Goal: Task Accomplishment & Management: Use online tool/utility

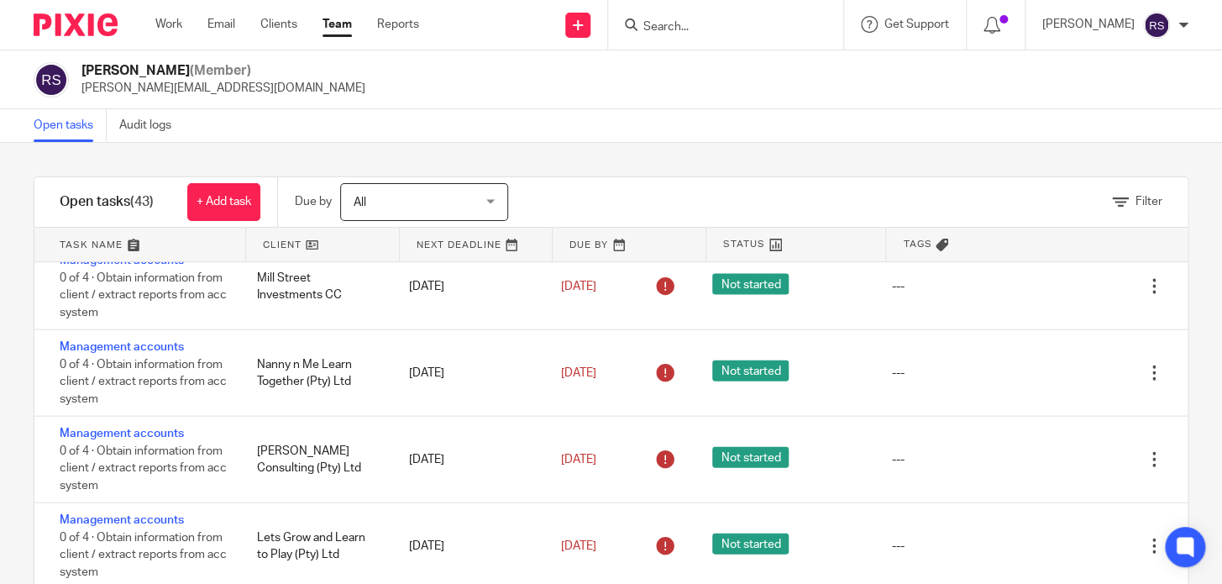
scroll to position [2410, 0]
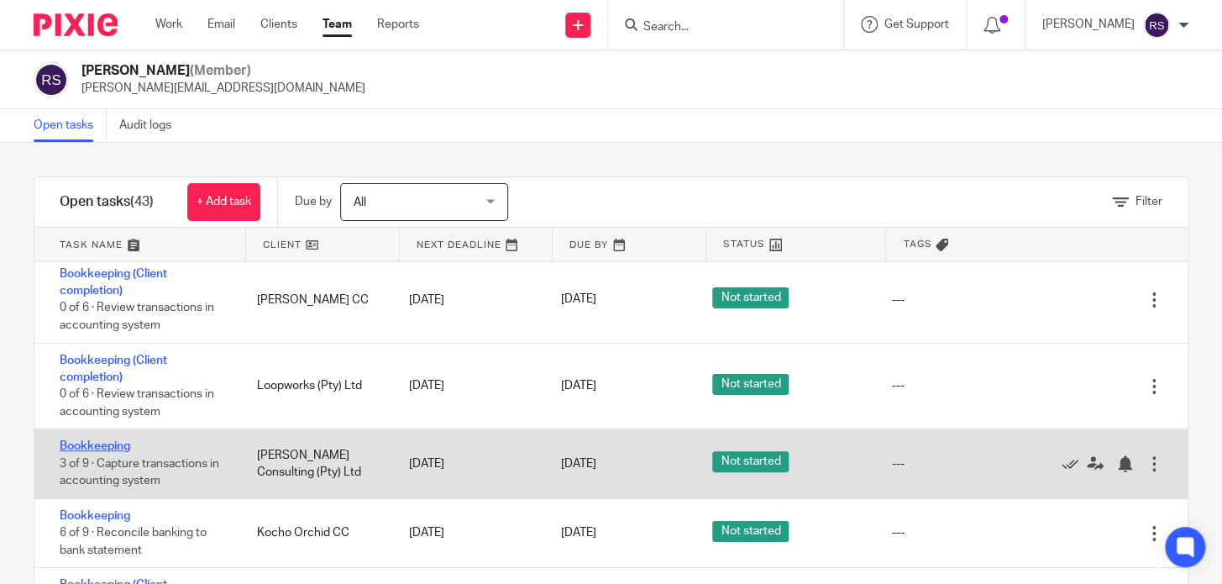
click at [92, 440] on link "Bookkeeping" at bounding box center [95, 446] width 71 height 12
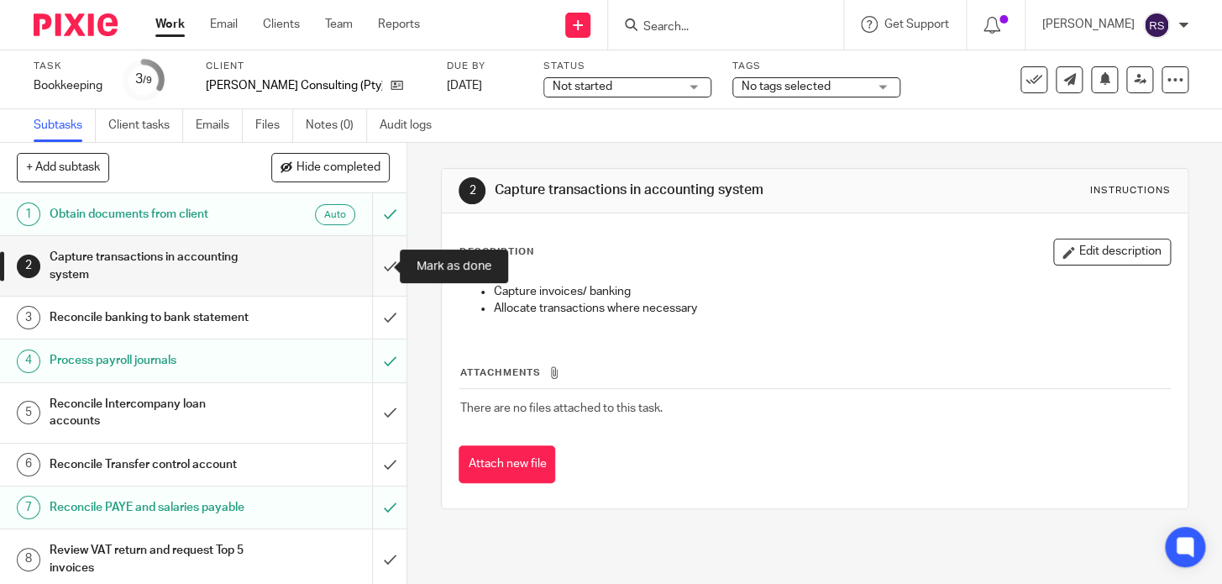
click at [376, 268] on input "submit" at bounding box center [203, 266] width 406 height 60
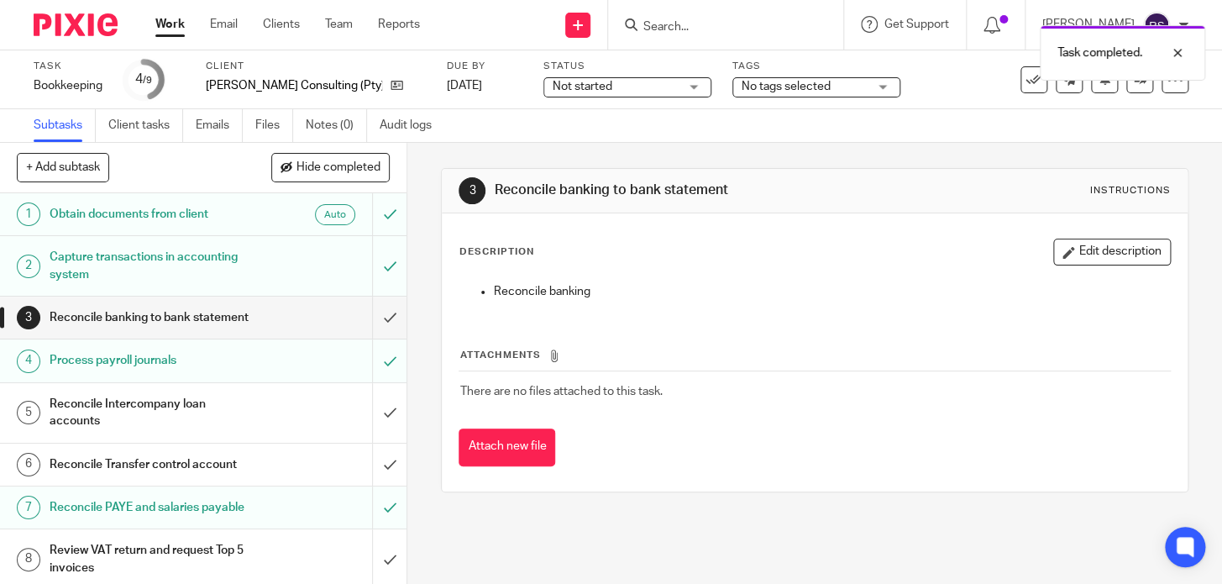
click at [244, 256] on div "Capture transactions in accounting system" at bounding box center [203, 265] width 306 height 43
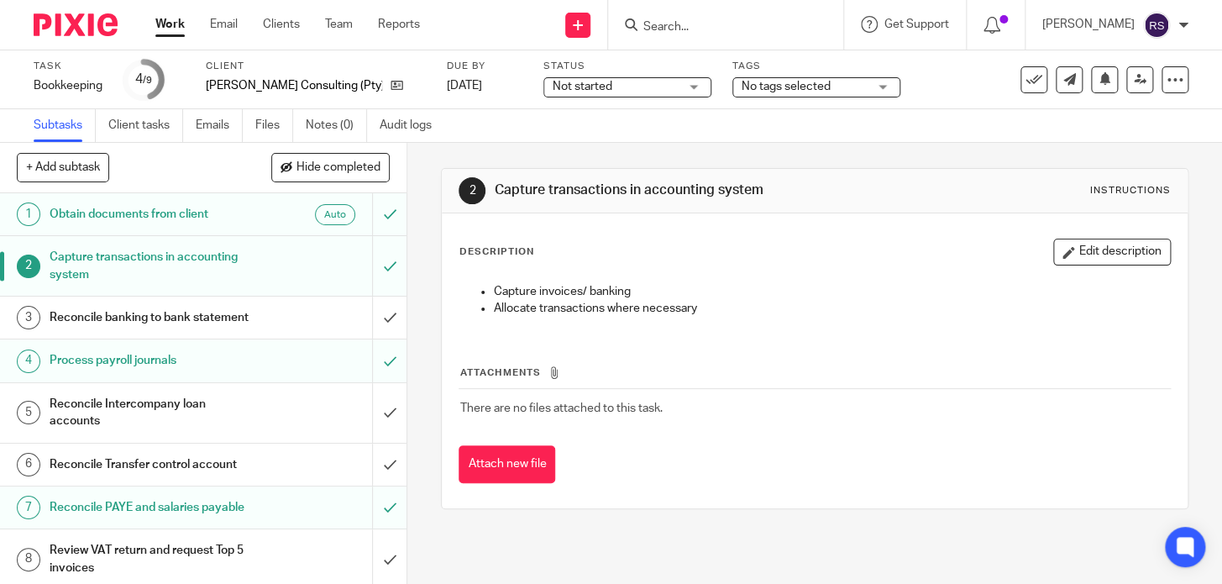
drag, startPoint x: 786, startPoint y: 193, endPoint x: 489, endPoint y: 196, distance: 297.3
click at [495, 196] on h1 "Capture transactions in accounting system" at bounding box center [673, 190] width 356 height 18
copy h1 "Capture transactions in accounting system"
click at [204, 330] on h1 "Reconcile banking to bank statement" at bounding box center [152, 317] width 204 height 25
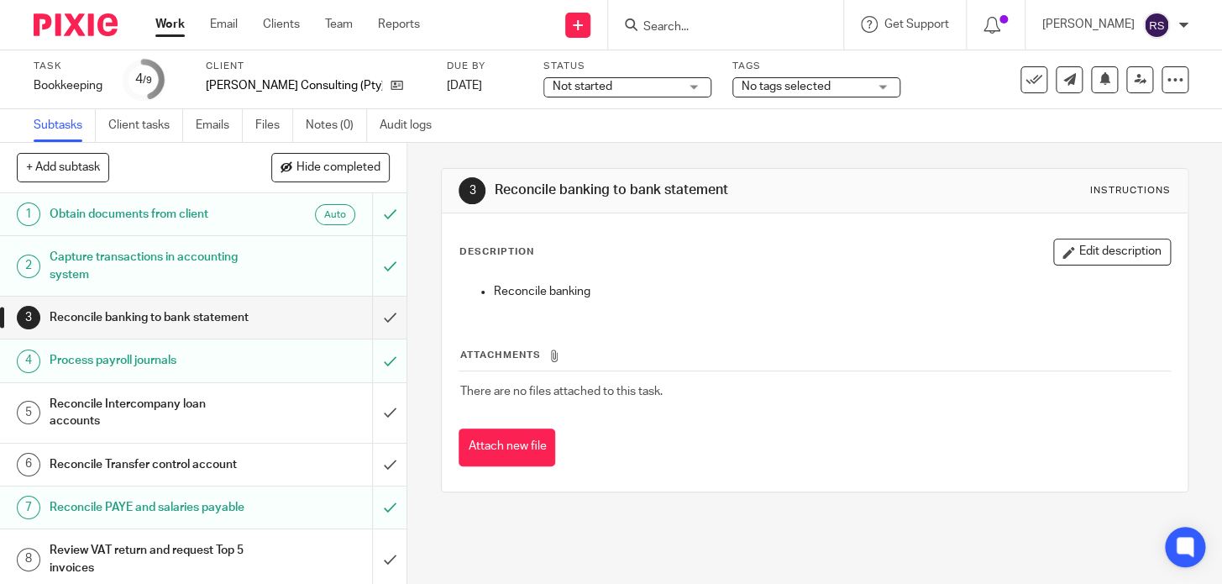
drag, startPoint x: 726, startPoint y: 186, endPoint x: 490, endPoint y: 197, distance: 236.2
click at [495, 197] on h1 "Reconcile banking to bank statement" at bounding box center [673, 190] width 356 height 18
copy h1 "Reconcile banking to bank statement"
click at [374, 328] on input "submit" at bounding box center [203, 317] width 406 height 42
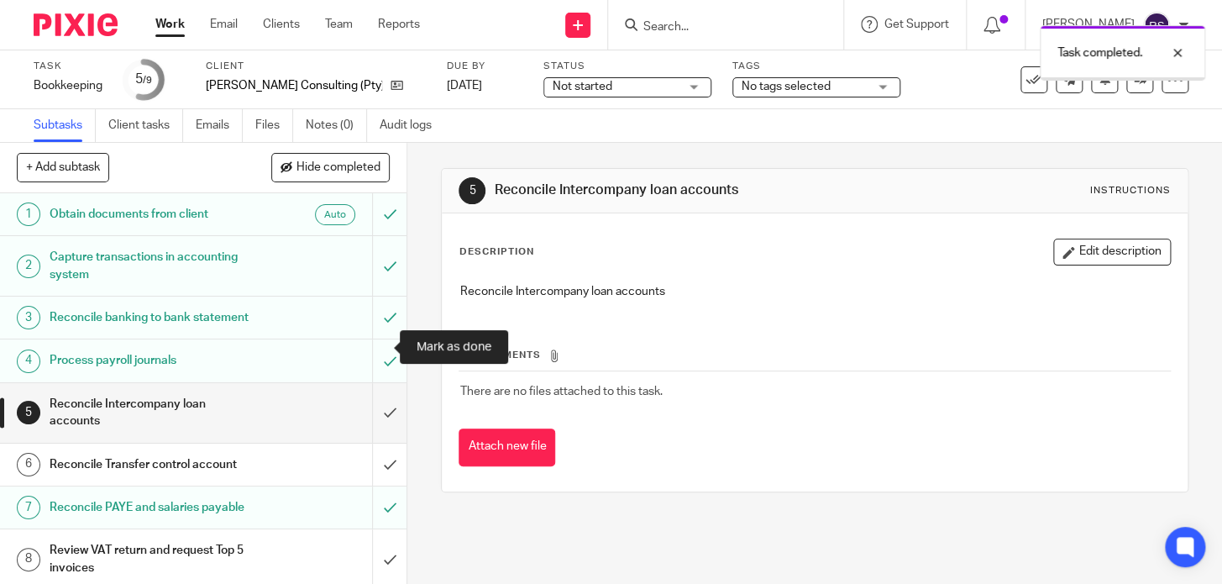
scroll to position [82, 0]
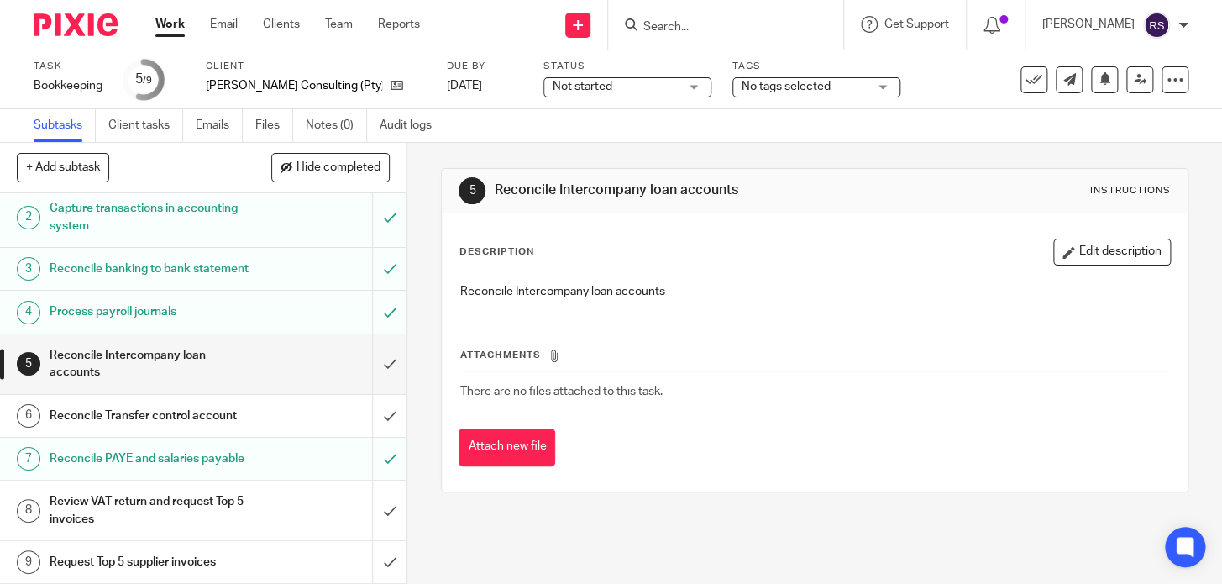
click at [192, 403] on h1 "Reconcile Transfer control account" at bounding box center [152, 415] width 204 height 25
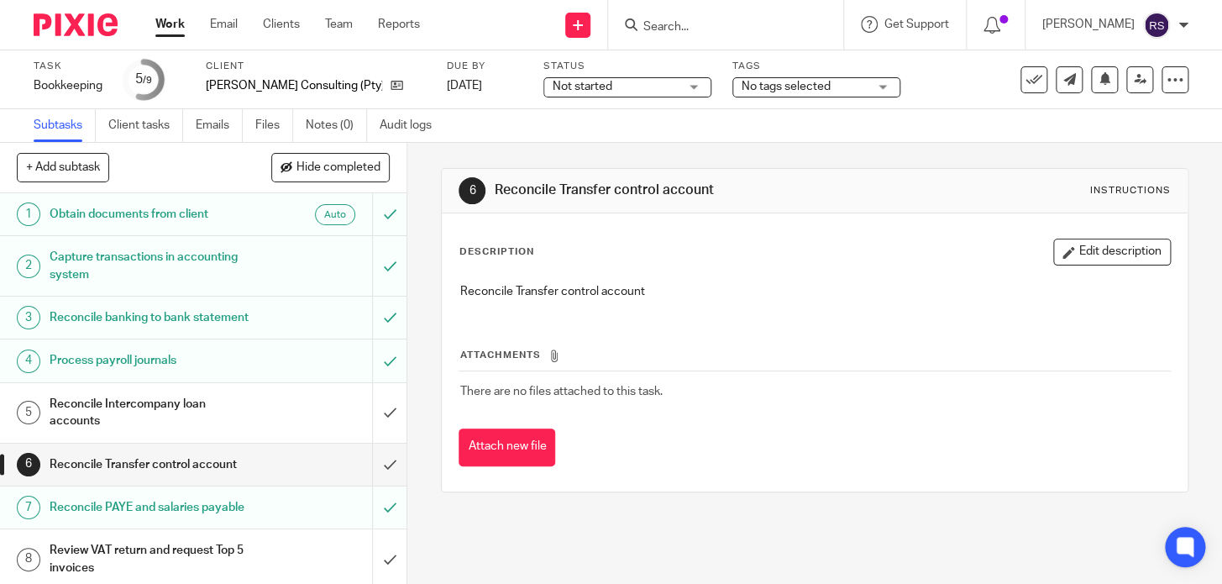
click at [194, 431] on h1 "Reconcile Intercompany loan accounts" at bounding box center [152, 412] width 204 height 43
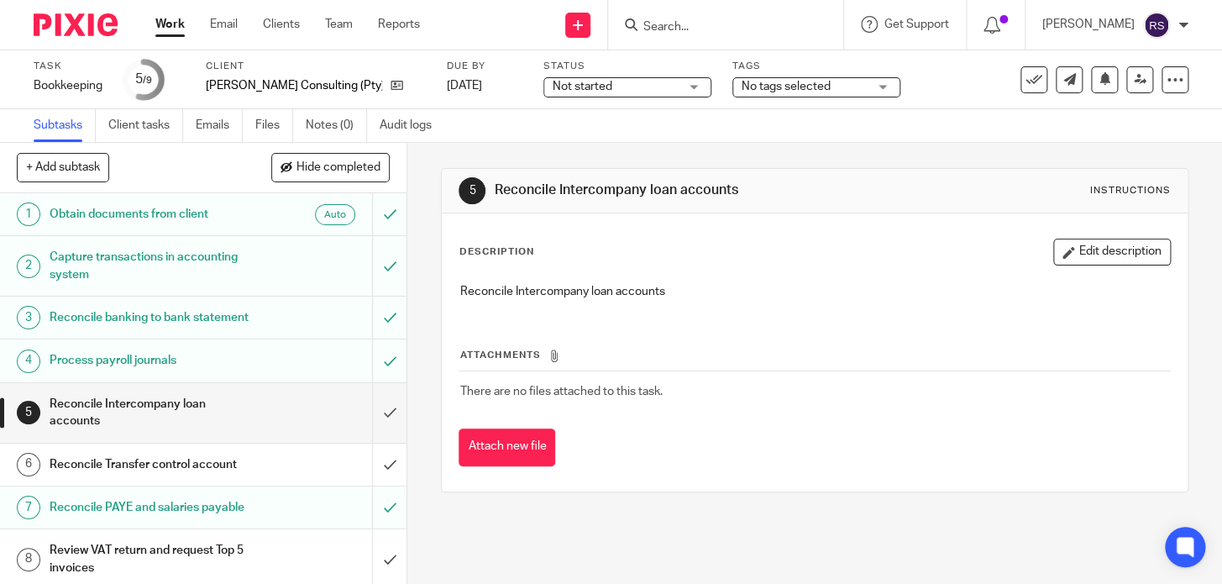
drag, startPoint x: 755, startPoint y: 188, endPoint x: 488, endPoint y: 197, distance: 267.2
click at [495, 199] on h1 "Reconcile Intercompany loan accounts" at bounding box center [673, 190] width 356 height 18
copy h1 "Reconcile Intercompany loan accounts"
click at [738, 495] on div "5 Reconcile Intercompany loan accounts Instructions Description Edit descriptio…" at bounding box center [814, 330] width 747 height 375
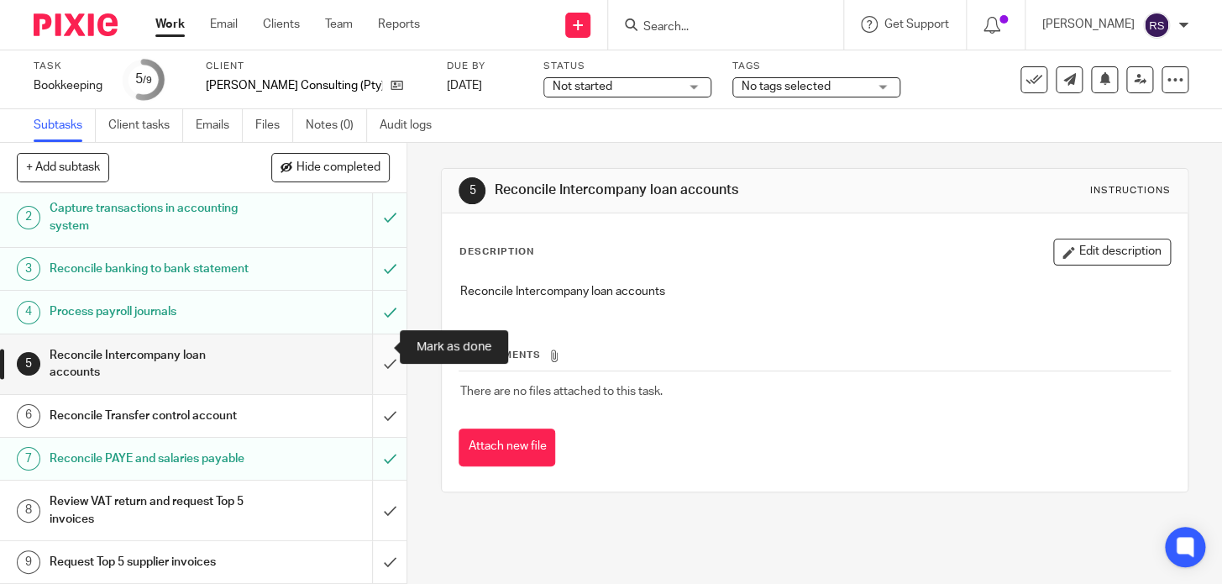
click at [369, 343] on input "submit" at bounding box center [203, 364] width 406 height 60
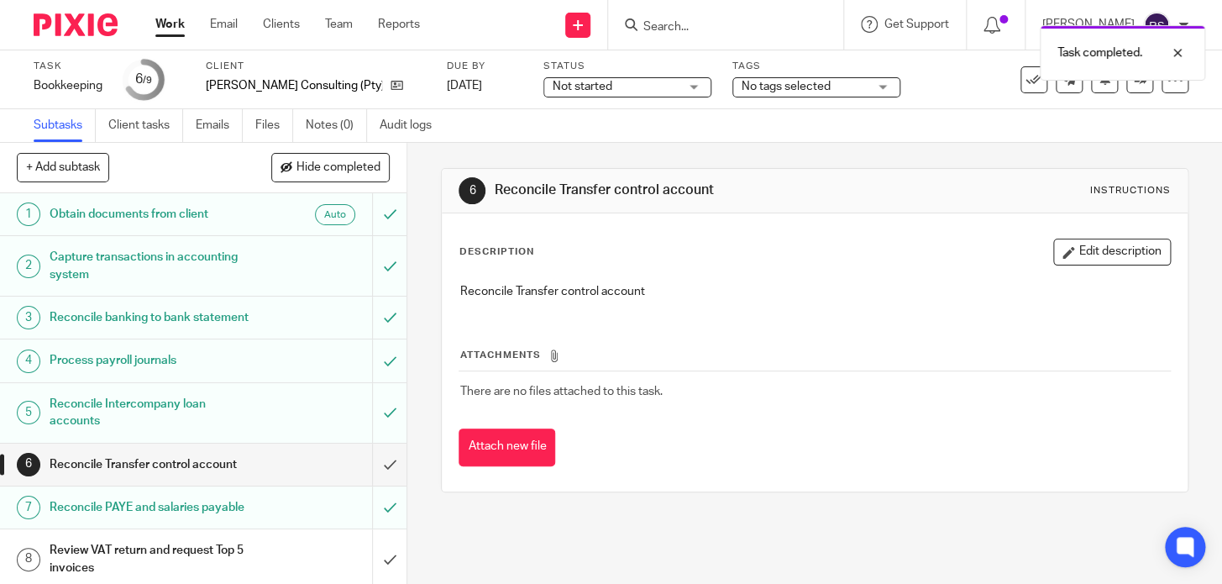
click at [191, 434] on h1 "Reconcile Intercompany loan accounts" at bounding box center [152, 412] width 204 height 43
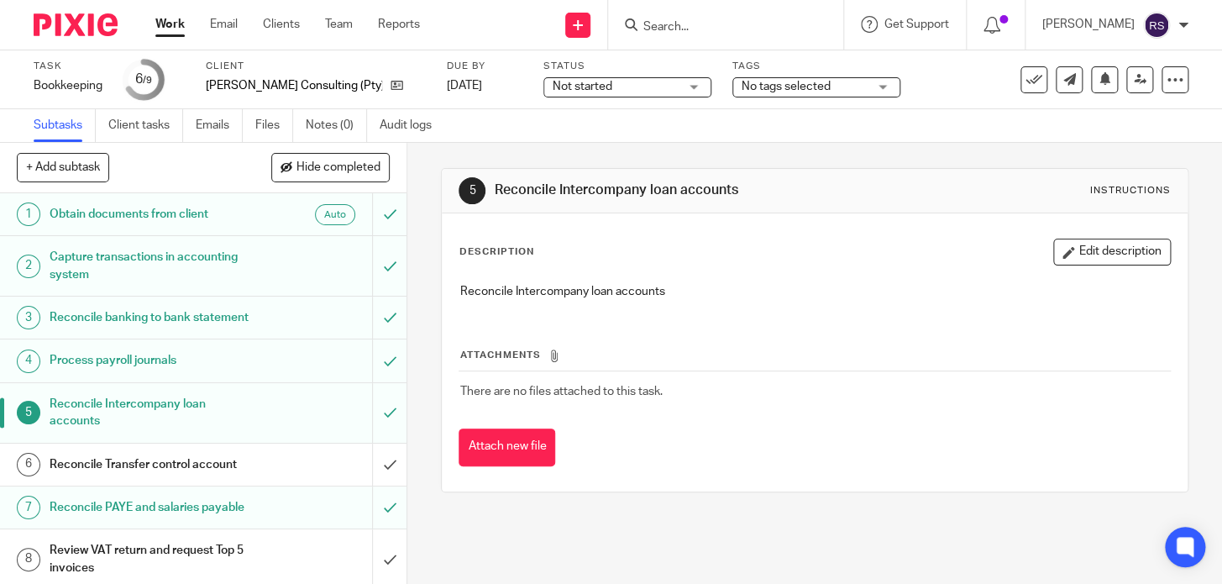
drag, startPoint x: 0, startPoint y: 0, endPoint x: 479, endPoint y: 184, distance: 512.8
click at [473, 200] on div "5 Reconcile Intercompany loan accounts Instructions" at bounding box center [814, 190] width 711 height 27
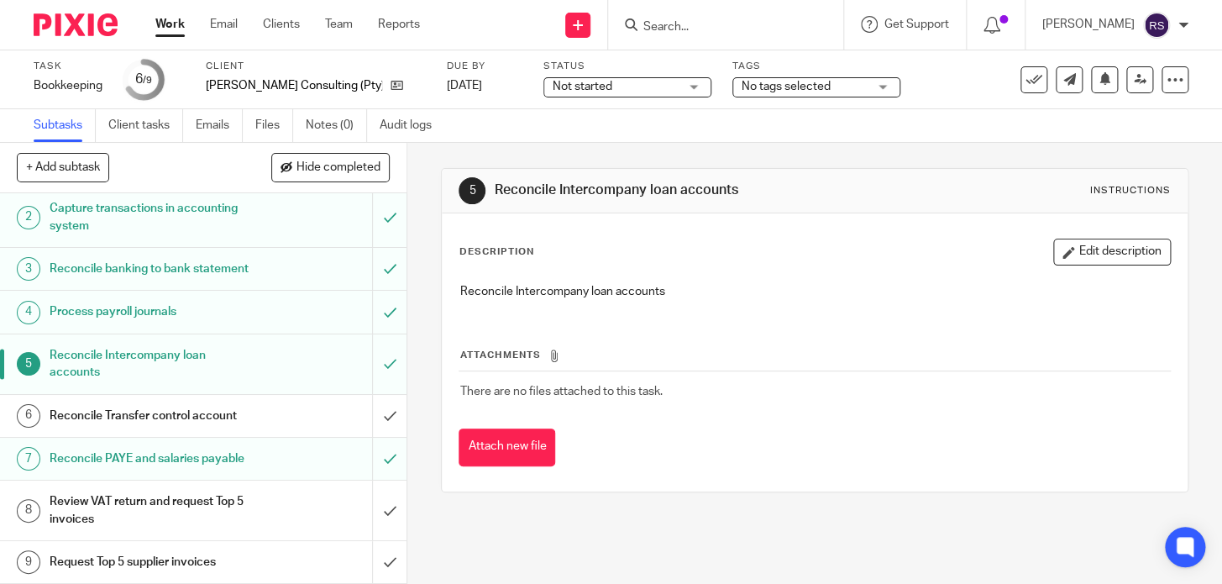
scroll to position [82, 0]
click at [211, 403] on h1 "Reconcile Transfer control account" at bounding box center [152, 415] width 204 height 25
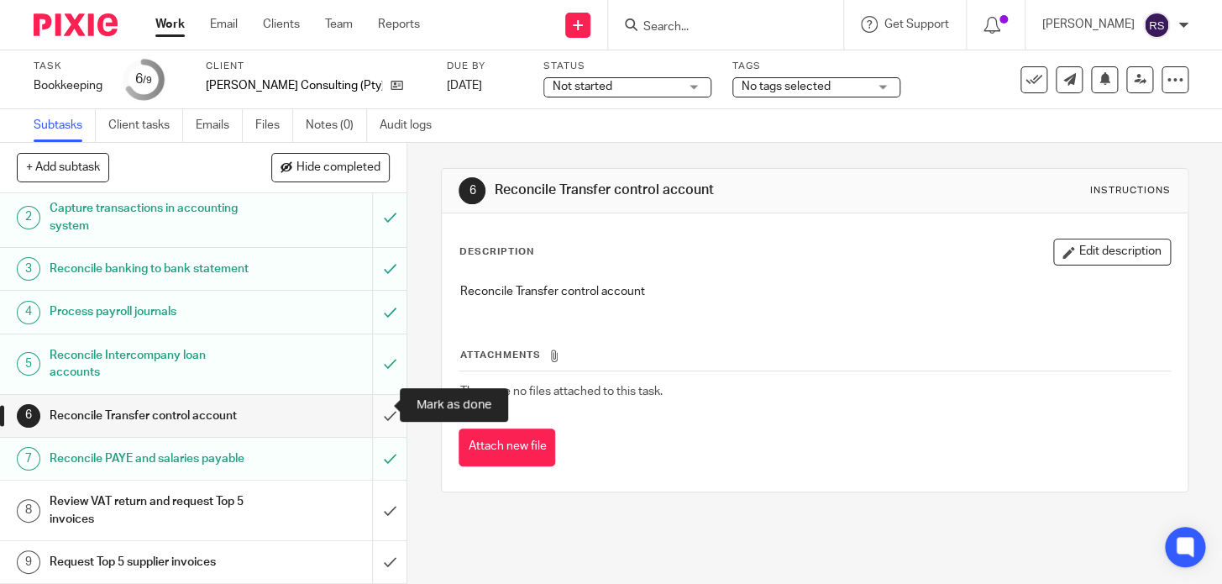
click at [380, 411] on input "submit" at bounding box center [203, 416] width 406 height 42
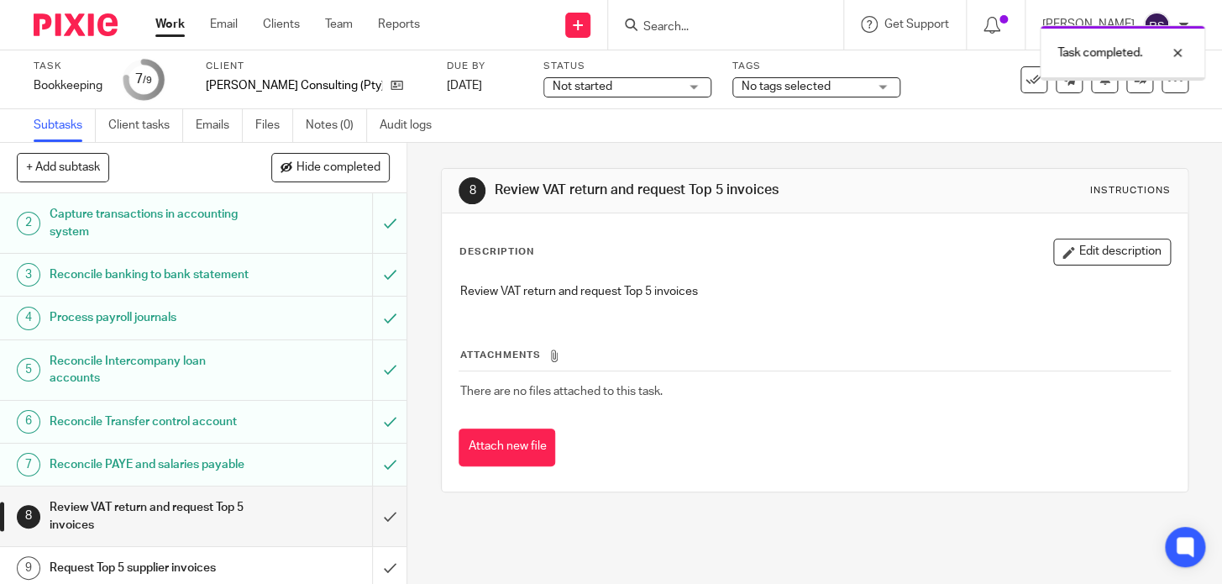
scroll to position [82, 0]
